Goal: Information Seeking & Learning: Learn about a topic

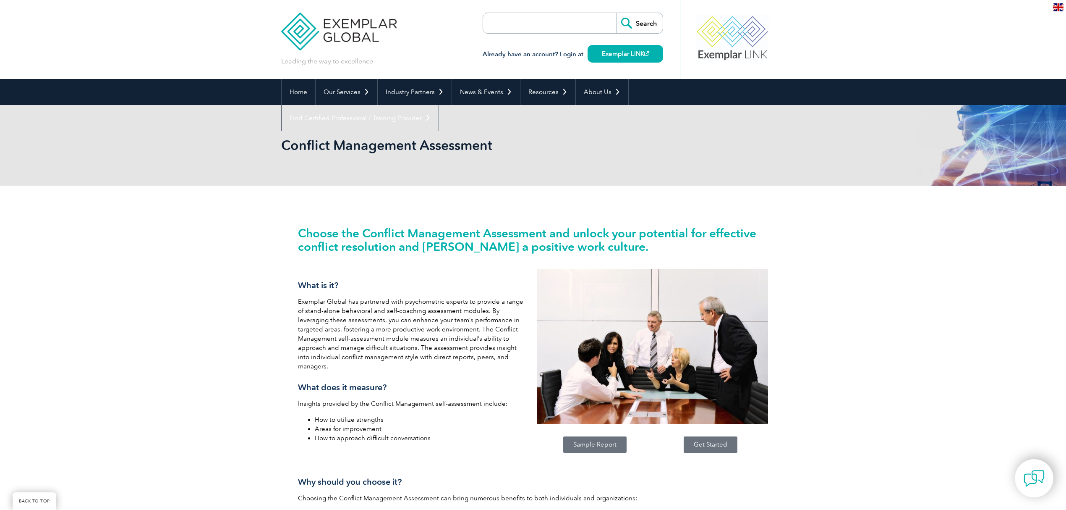
scroll to position [112, 0]
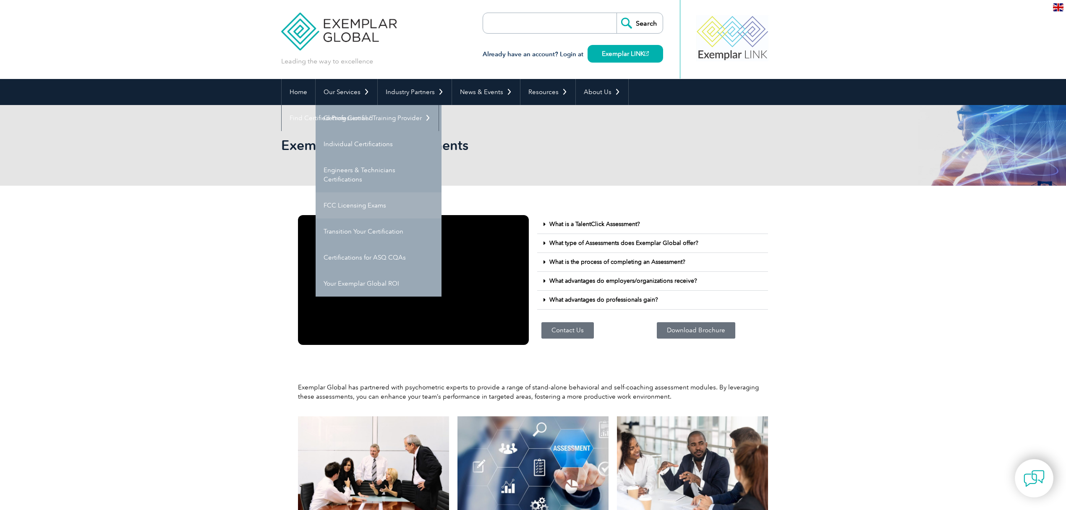
click at [350, 197] on link "FCC Licensing Exams" at bounding box center [379, 205] width 126 height 26
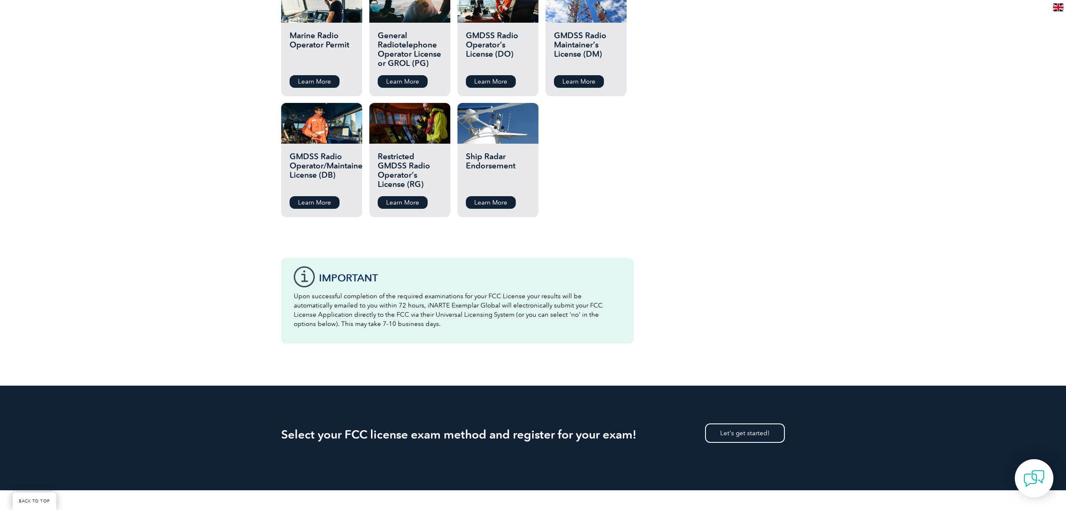
scroll to position [1063, 0]
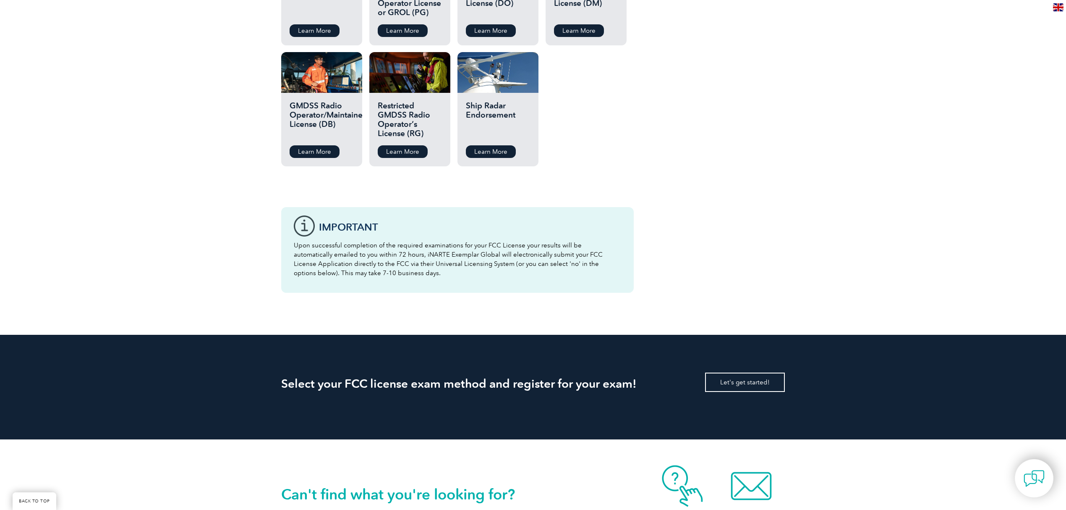
click at [742, 372] on link "Let's get started!" at bounding box center [745, 381] width 80 height 19
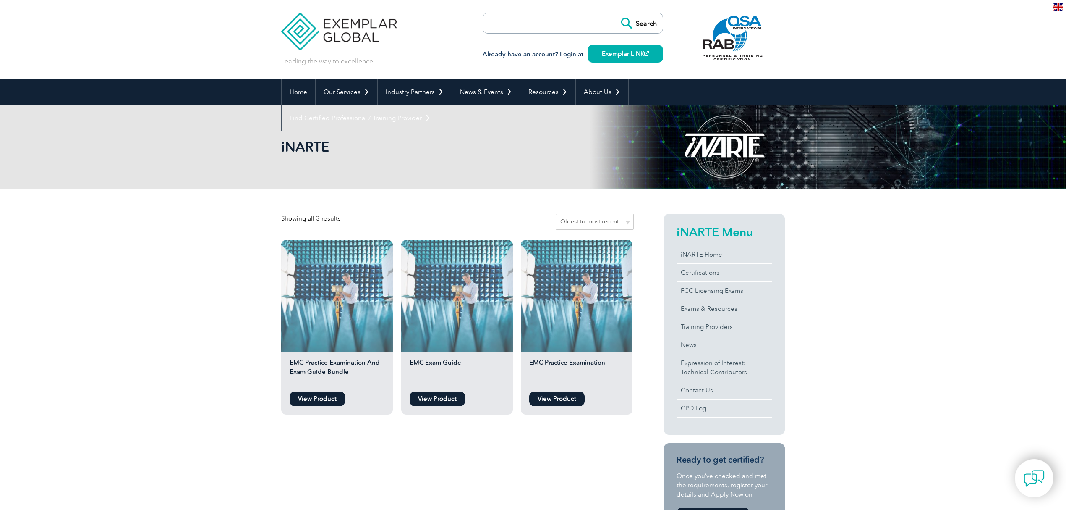
click at [304, 395] on link "View Product" at bounding box center [317, 398] width 55 height 15
click at [311, 397] on link "View Product" at bounding box center [317, 398] width 55 height 15
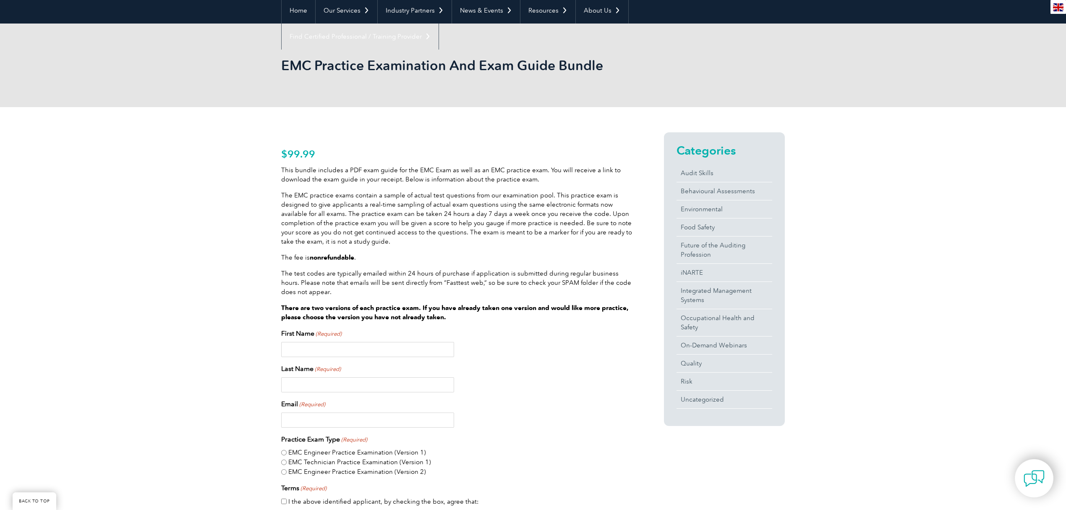
scroll to position [56, 0]
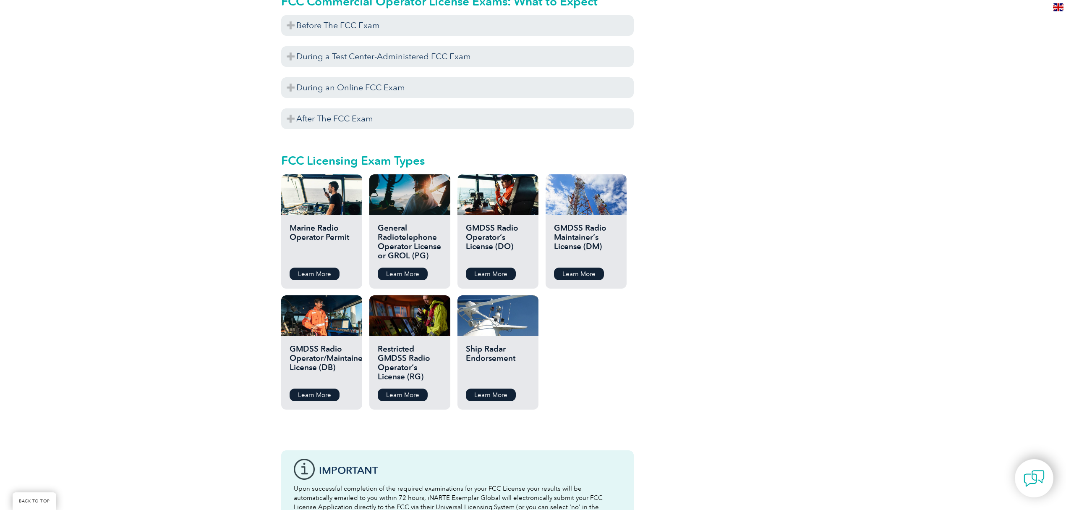
scroll to position [839, 0]
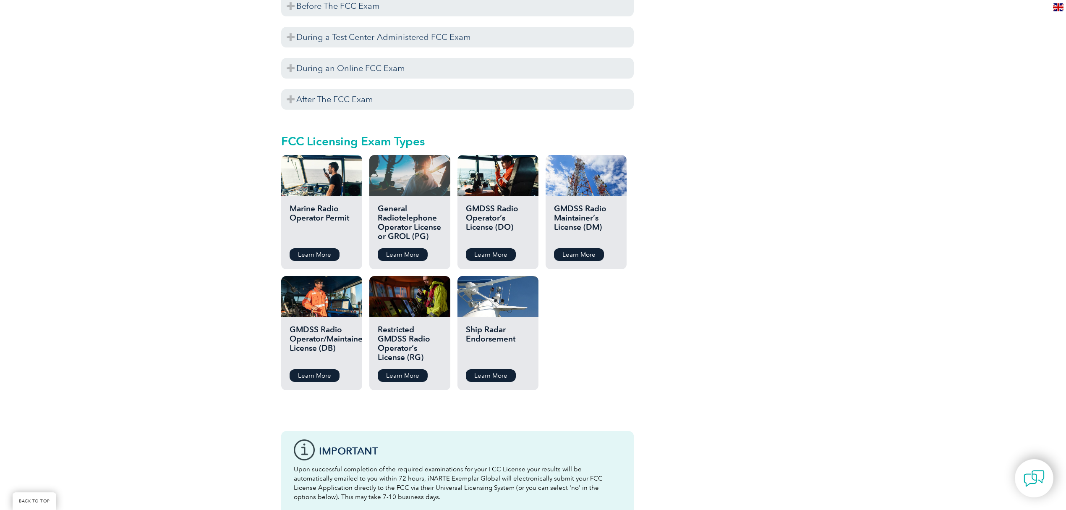
click at [432, 173] on div at bounding box center [409, 175] width 81 height 41
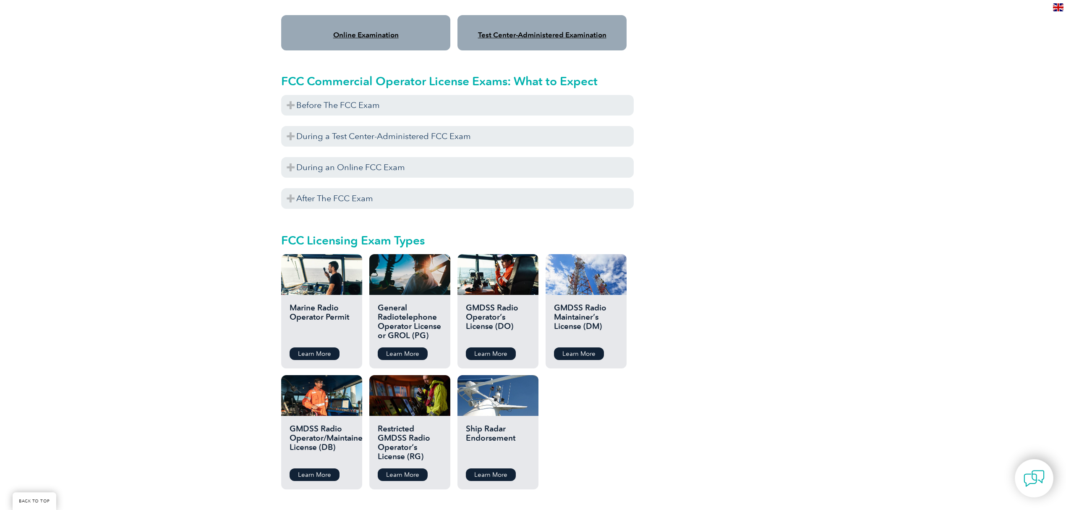
click at [394, 295] on div "General Radiotelephone Operator License or GROL (PG) Learn More" at bounding box center [409, 331] width 81 height 73
click at [410, 269] on div at bounding box center [409, 274] width 81 height 41
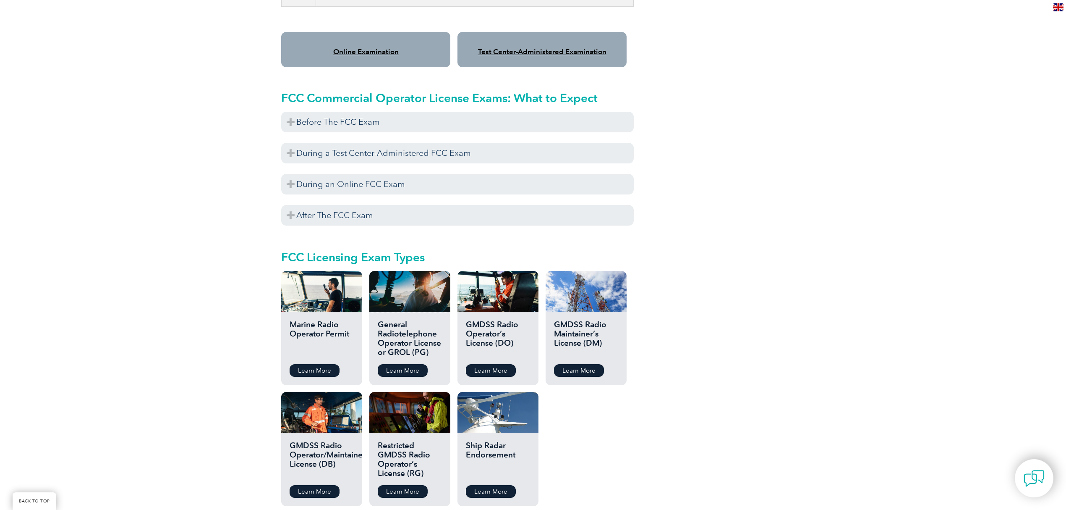
scroll to position [783, 0]
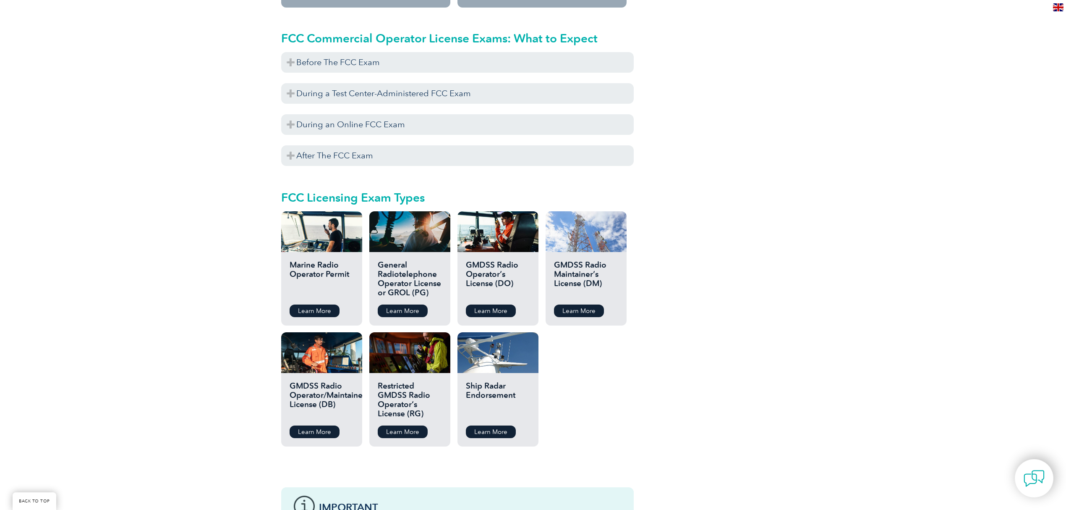
click at [588, 227] on div at bounding box center [586, 231] width 81 height 41
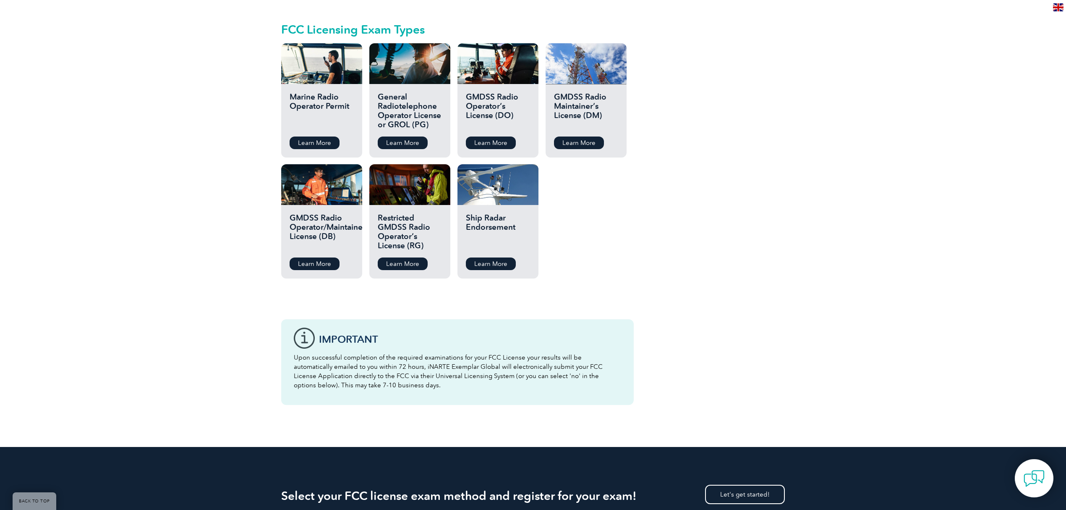
scroll to position [895, 0]
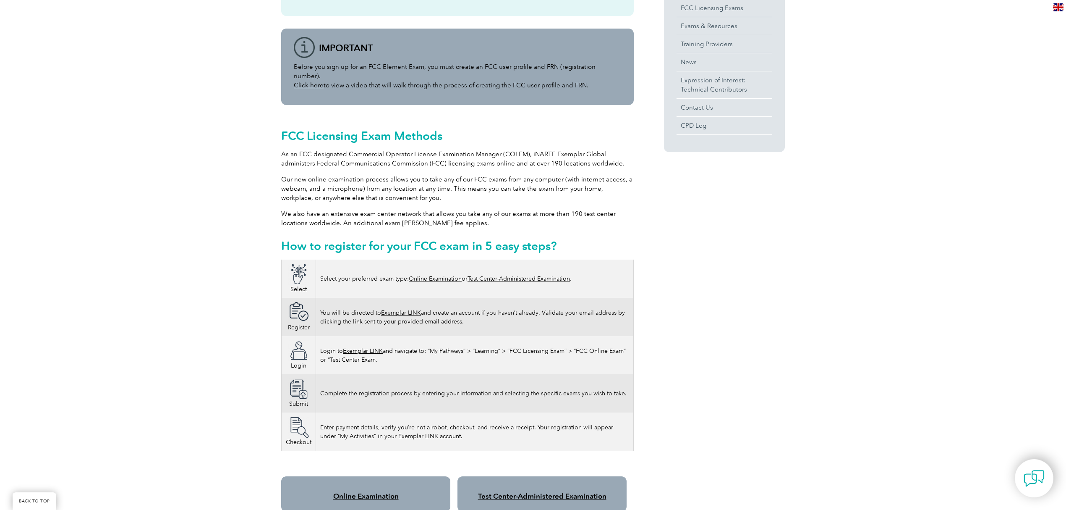
scroll to position [0, 0]
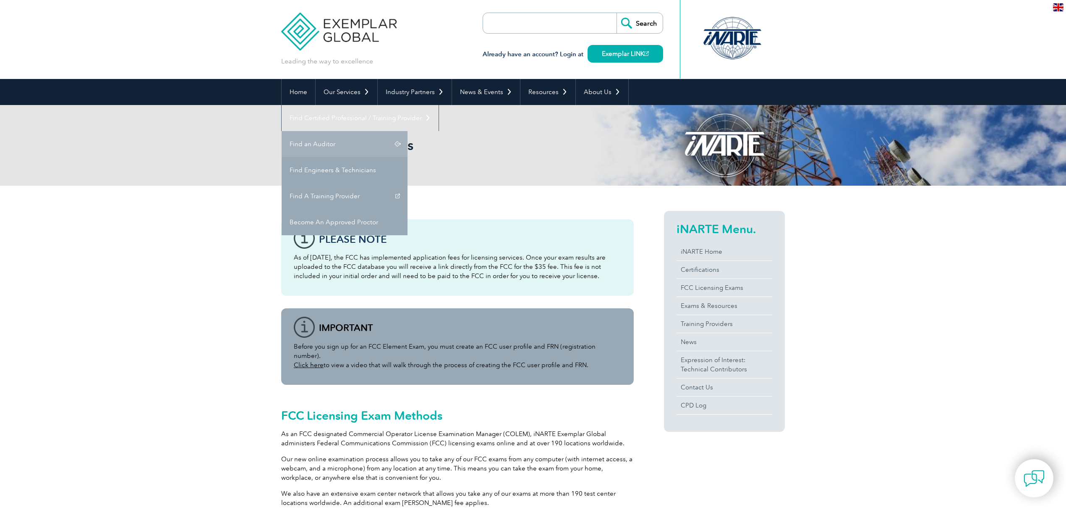
click at [408, 131] on link "Find an Auditor" at bounding box center [345, 144] width 126 height 26
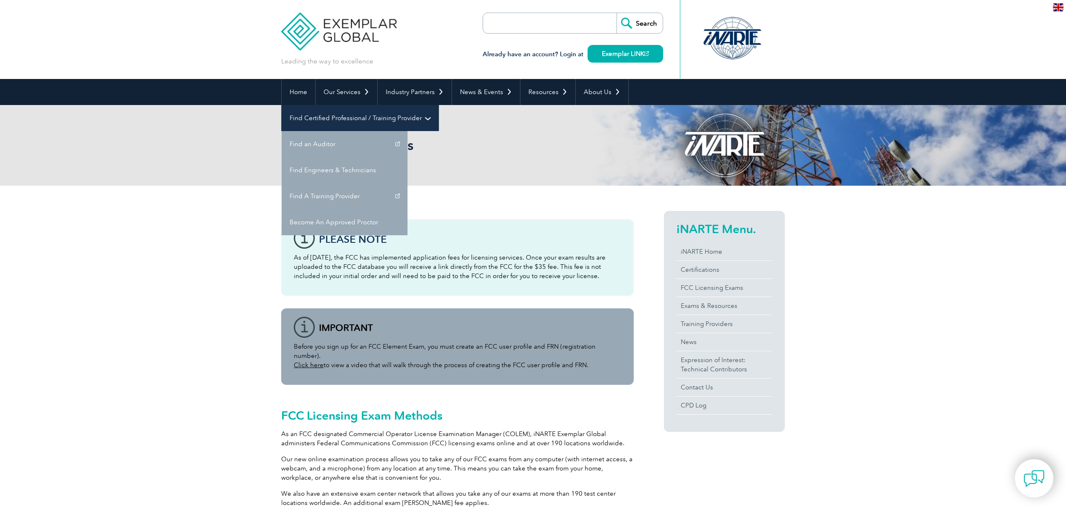
click at [439, 105] on link "Find Certified Professional / Training Provider" at bounding box center [360, 118] width 157 height 26
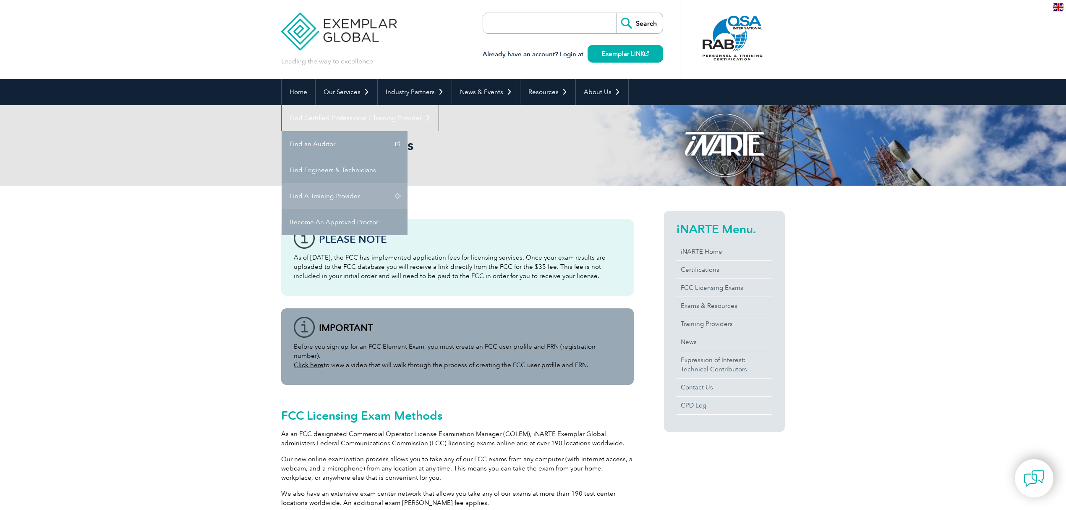
click at [408, 183] on link "Find A Training Provider" at bounding box center [345, 196] width 126 height 26
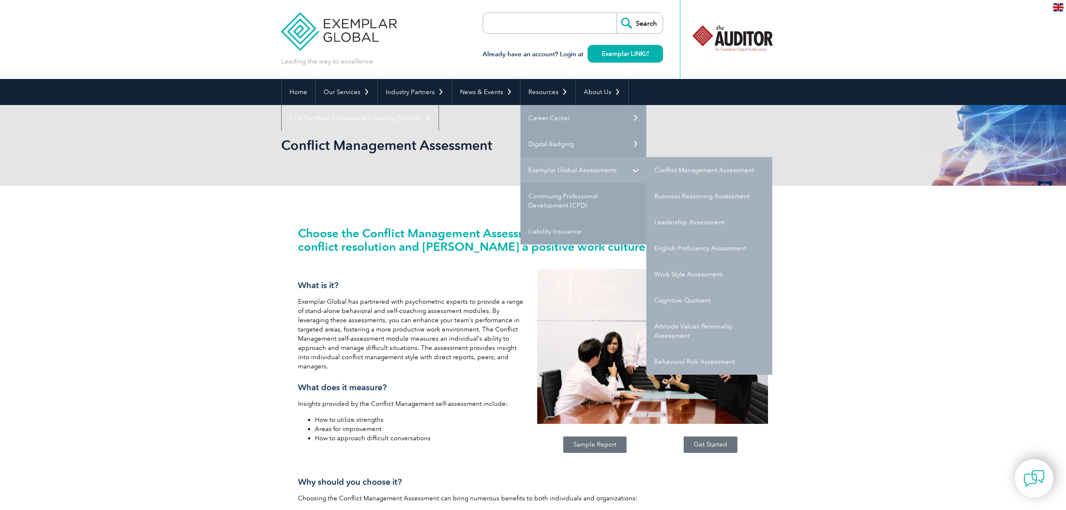
click at [548, 165] on link "Exemplar Global Assessments" at bounding box center [583, 170] width 126 height 26
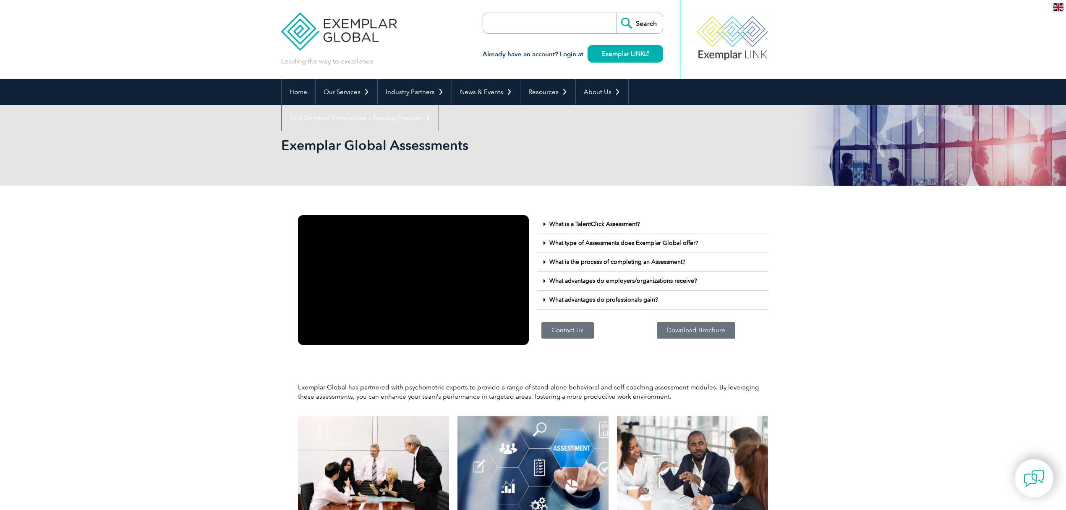
click at [544, 224] on icon at bounding box center [545, 224] width 2 height 6
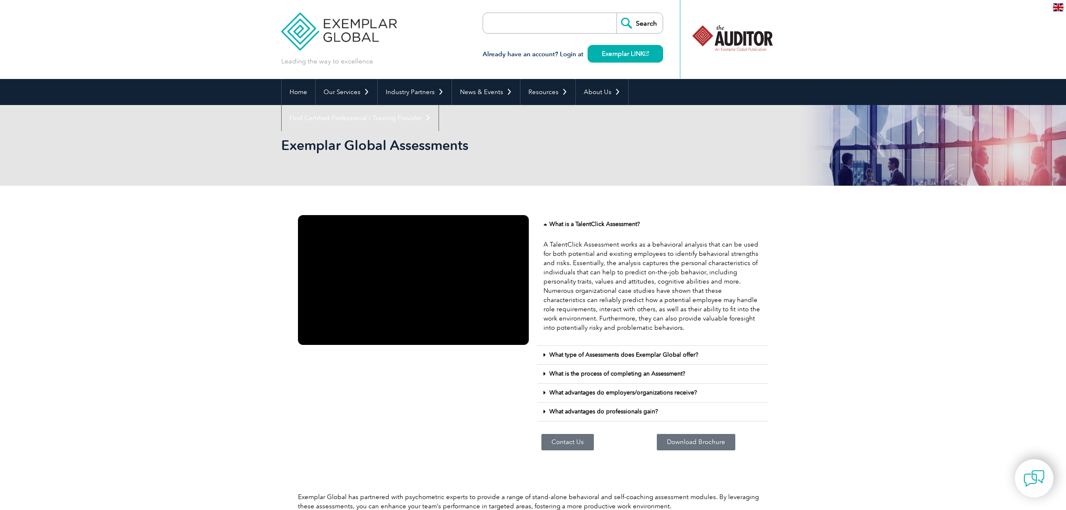
click at [544, 353] on icon at bounding box center [545, 355] width 2 height 6
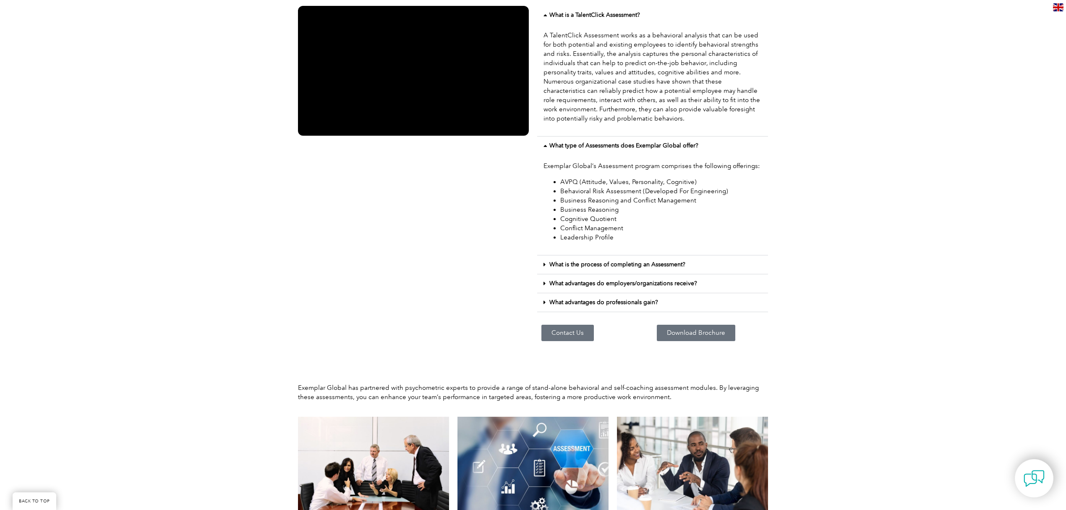
scroll to position [224, 0]
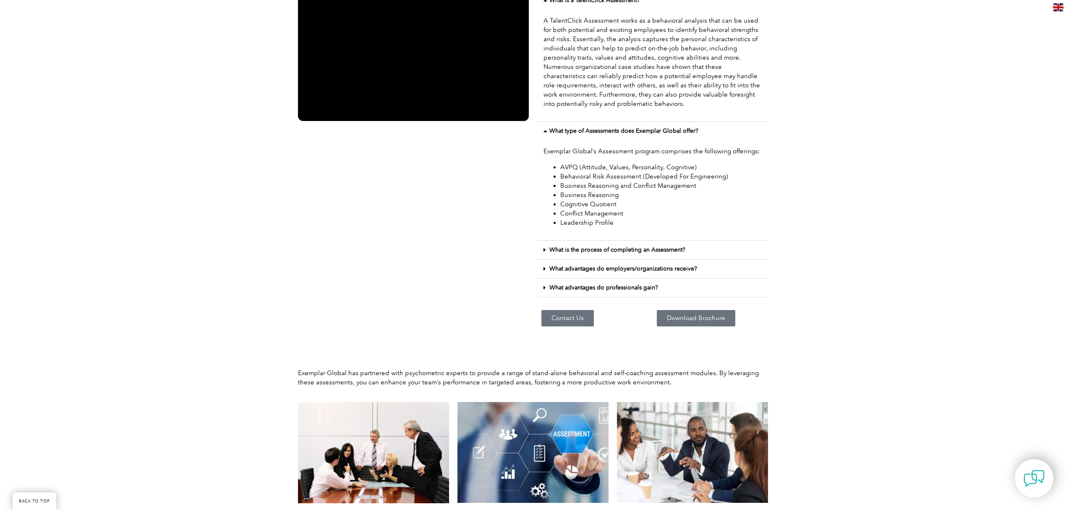
click at [544, 249] on icon at bounding box center [545, 250] width 2 height 6
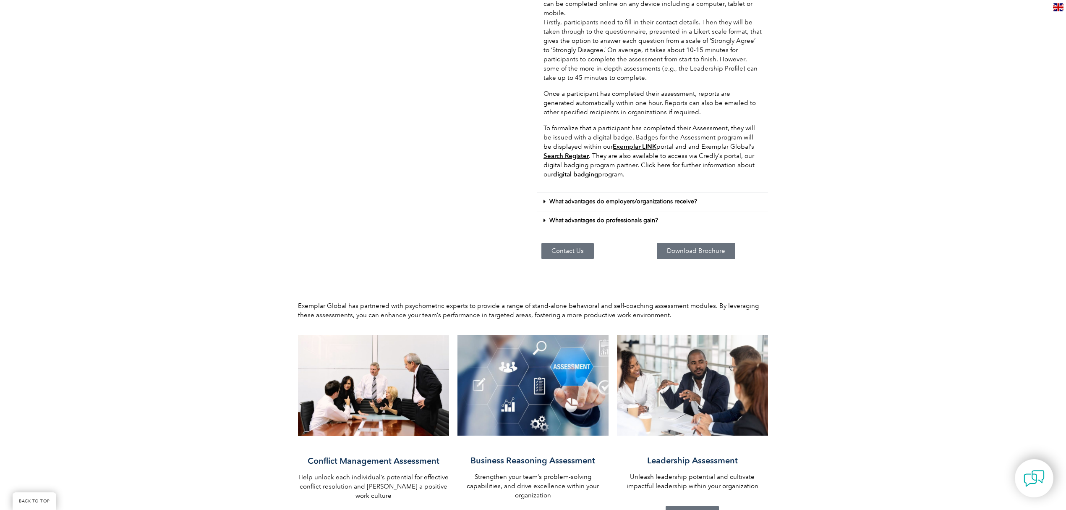
scroll to position [504, 0]
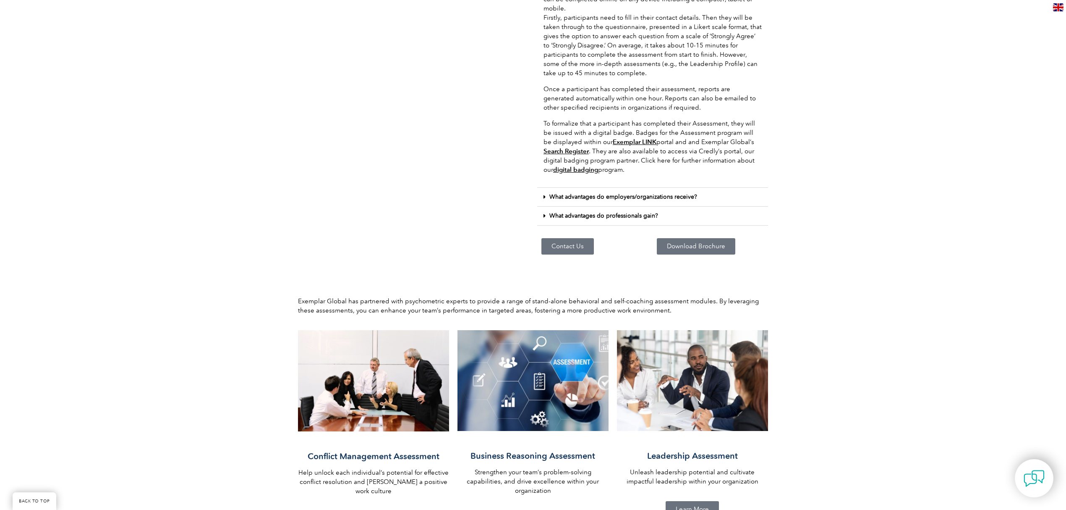
click at [544, 196] on icon at bounding box center [545, 197] width 2 height 6
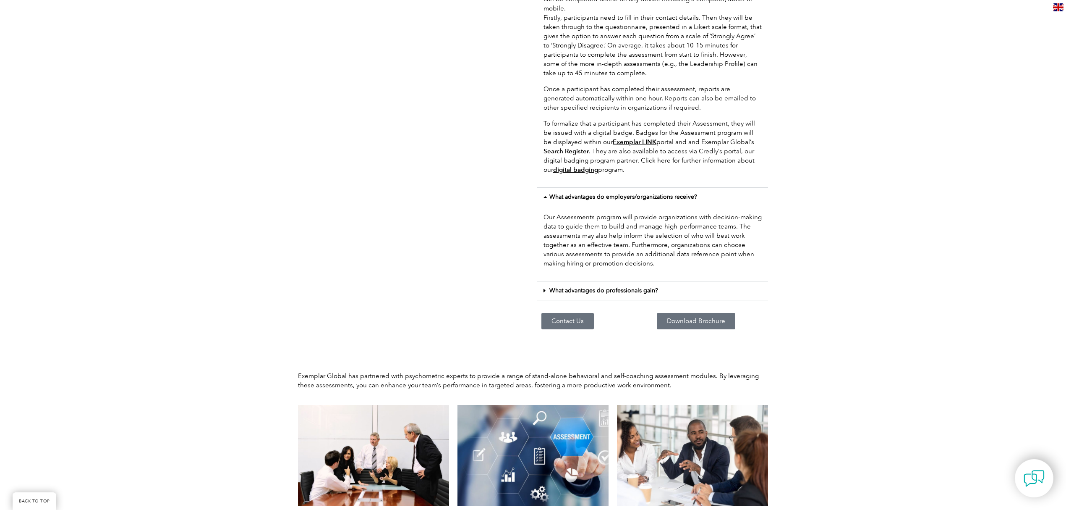
scroll to position [560, 0]
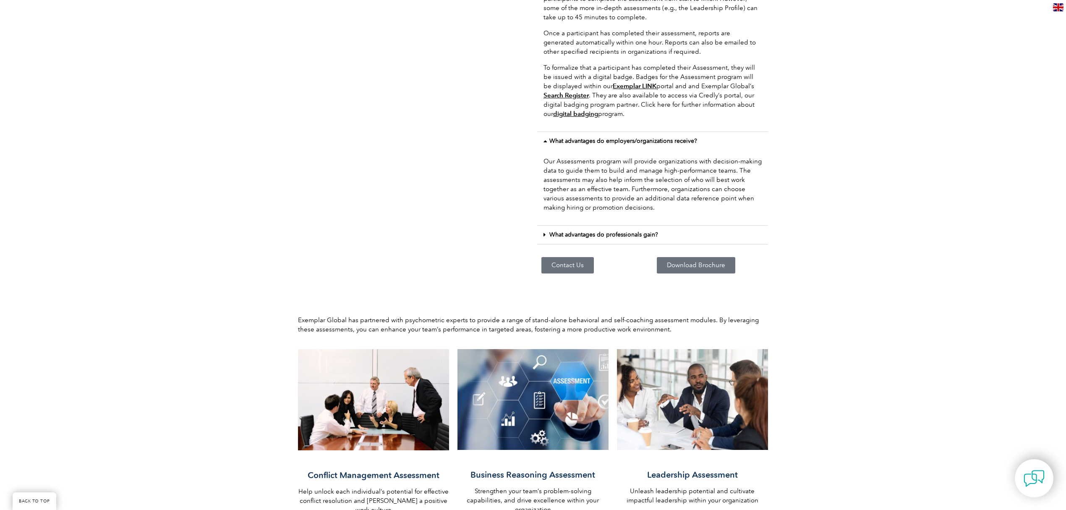
click at [543, 234] on div "What advantages do professionals gain?" at bounding box center [652, 234] width 231 height 19
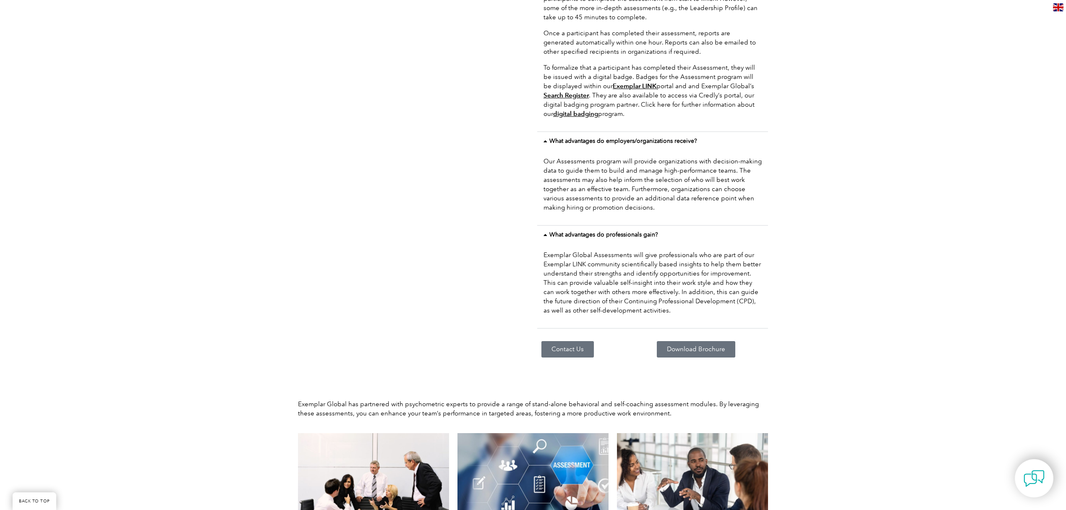
click at [461, 226] on div at bounding box center [413, 8] width 239 height 714
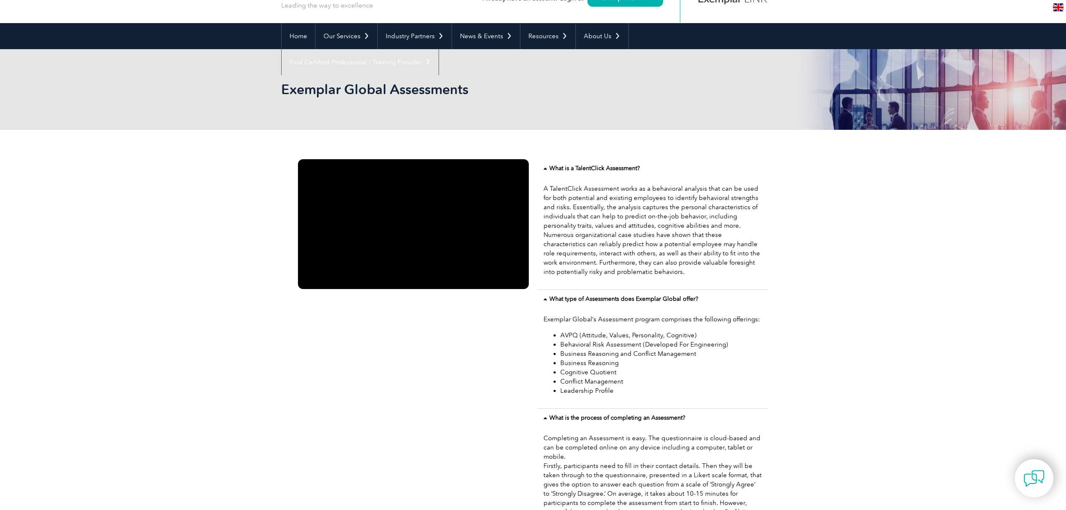
scroll to position [0, 0]
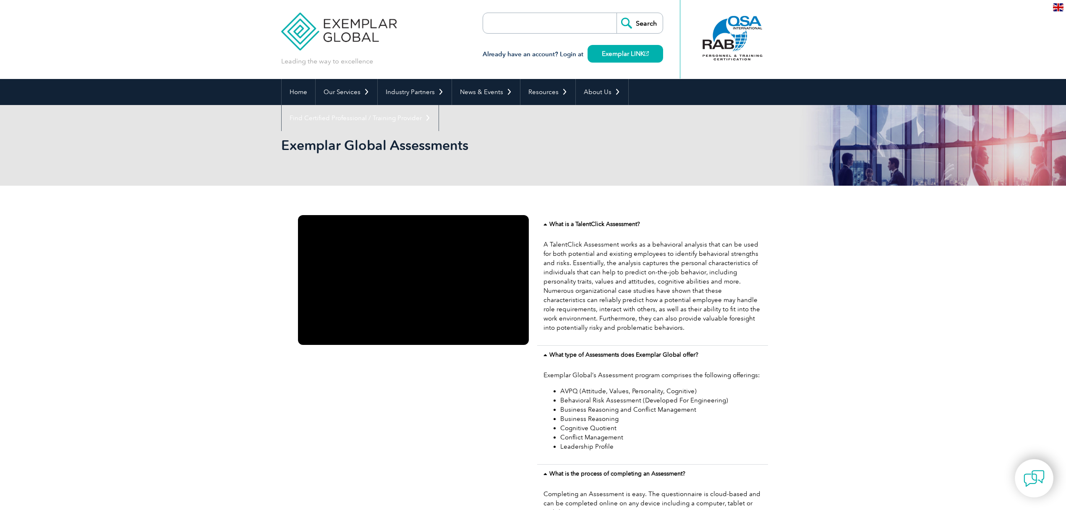
click at [547, 225] on icon at bounding box center [547, 224] width 6 height 6
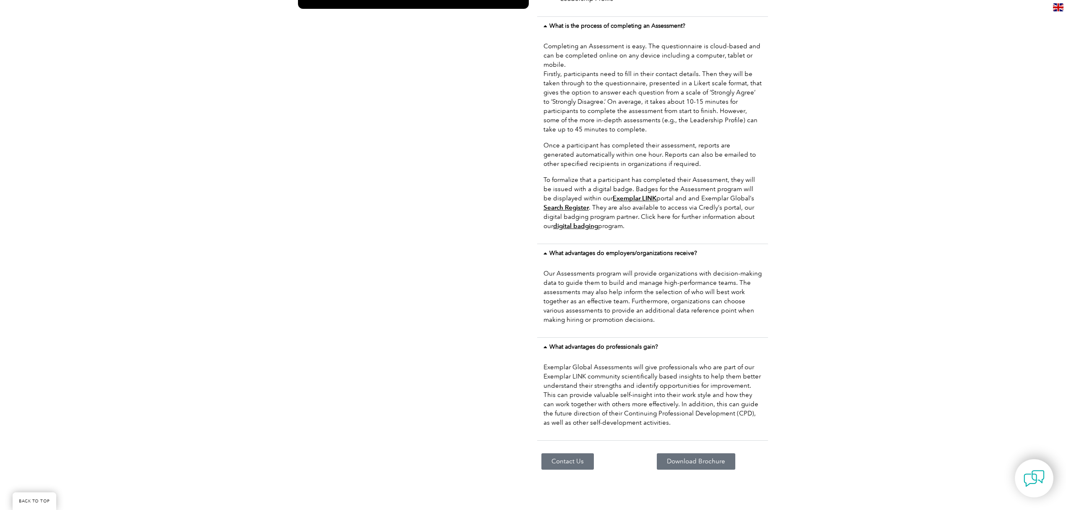
scroll to position [560, 0]
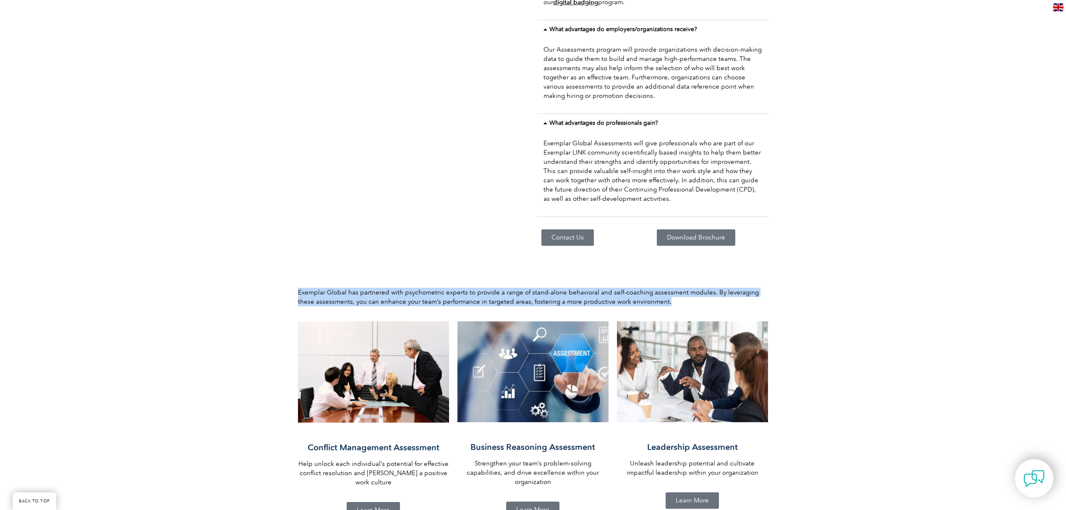
drag, startPoint x: 299, startPoint y: 290, endPoint x: 684, endPoint y: 303, distance: 385.1
click at [684, 303] on p "Exemplar Global has partnered with psychometric experts to provide a range of s…" at bounding box center [533, 297] width 470 height 18
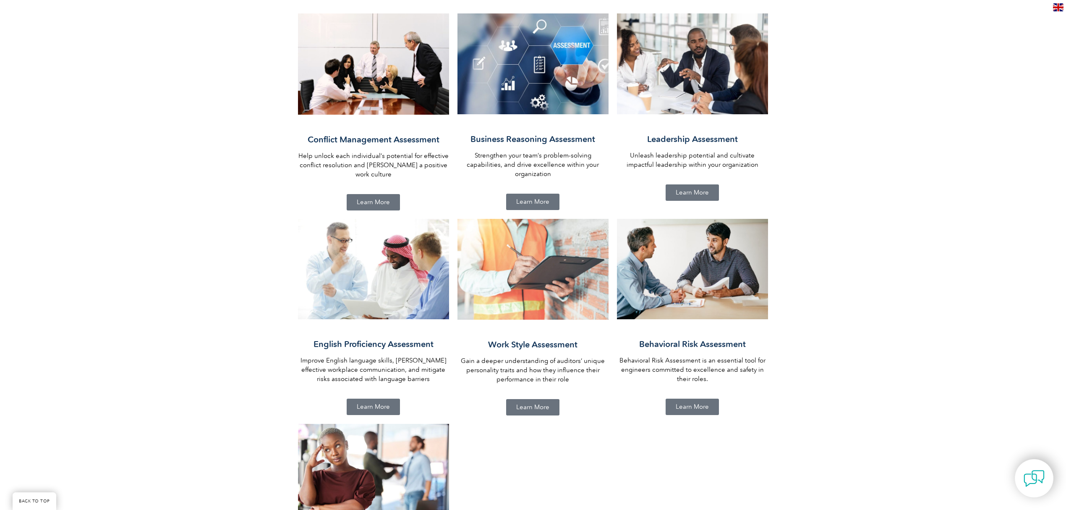
scroll to position [839, 0]
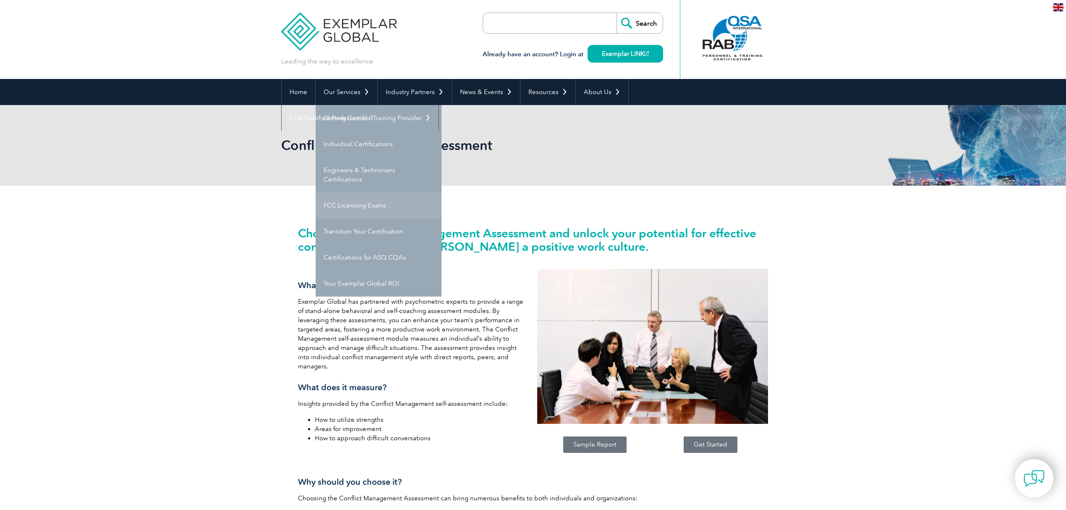
click at [356, 204] on link "FCC Licensing Exams" at bounding box center [379, 205] width 126 height 26
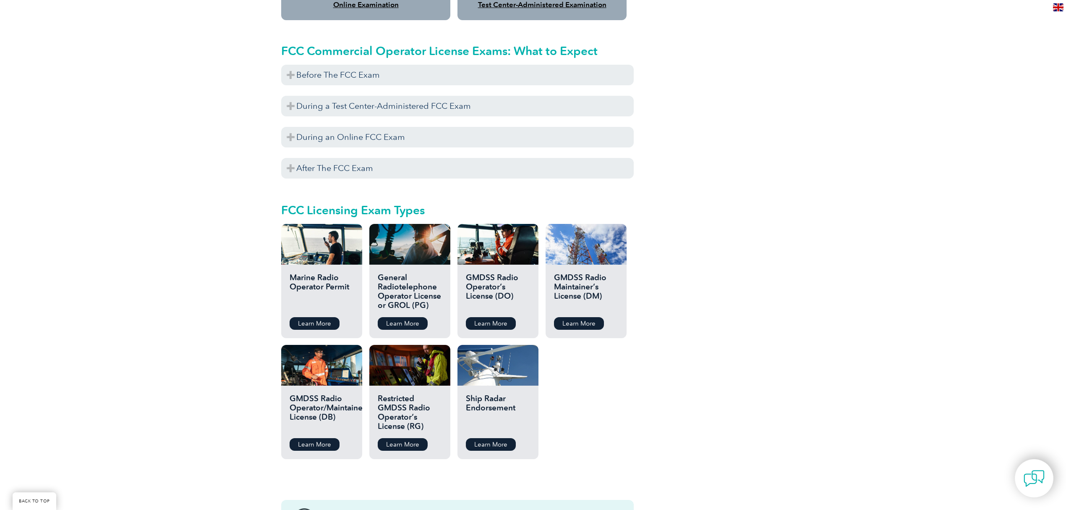
scroll to position [783, 0]
